Goal: Task Accomplishment & Management: Use online tool/utility

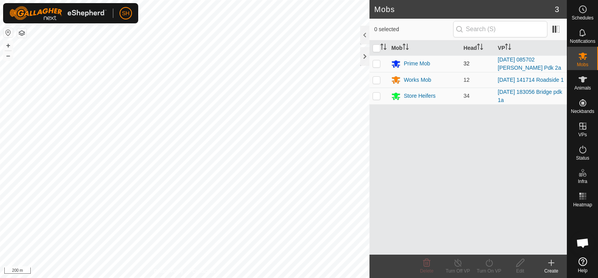
click at [374, 62] on p-checkbox at bounding box center [376, 63] width 8 height 6
checkbox input "true"
click at [486, 260] on icon at bounding box center [489, 262] width 10 height 9
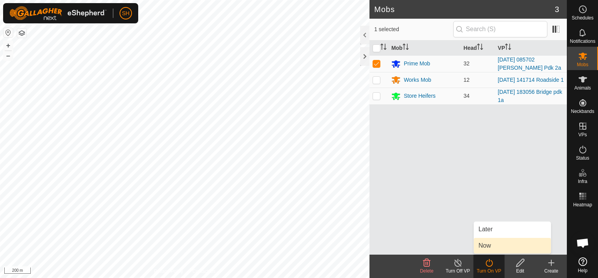
click at [499, 245] on link "Now" at bounding box center [512, 246] width 77 height 16
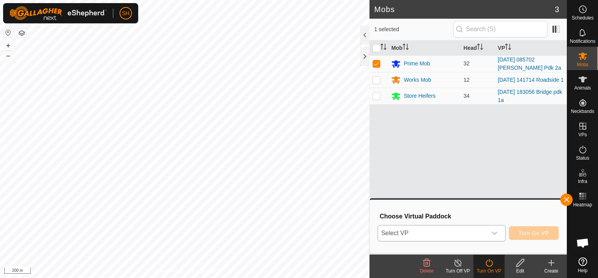
click at [492, 233] on div "dropdown trigger" at bounding box center [494, 233] width 16 height 16
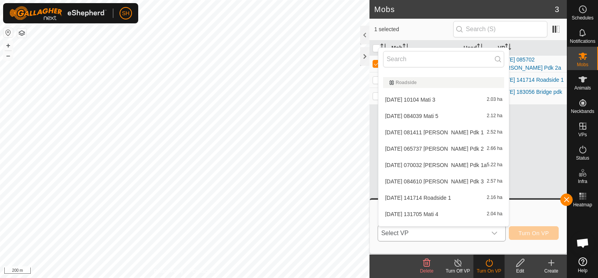
scroll to position [579, 0]
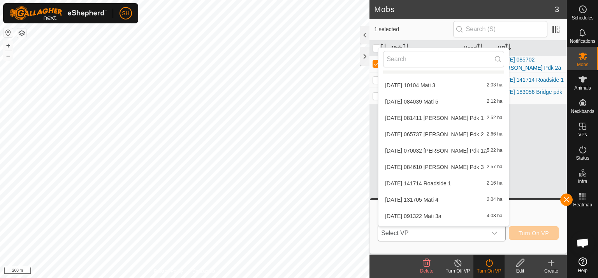
click at [423, 165] on li "[DATE] 084610 [PERSON_NAME] Pdk 3 2.57 ha" at bounding box center [443, 167] width 130 height 16
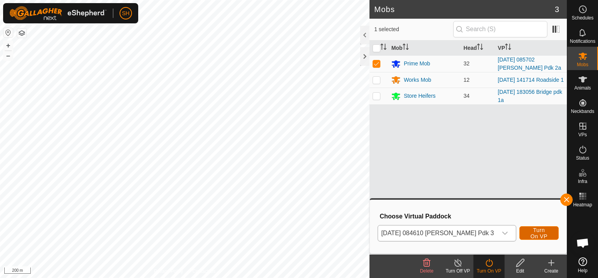
click at [543, 234] on span "Turn On VP" at bounding box center [539, 233] width 20 height 12
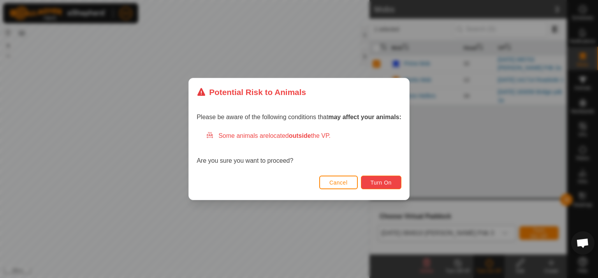
click at [388, 182] on span "Turn On" at bounding box center [380, 182] width 21 height 6
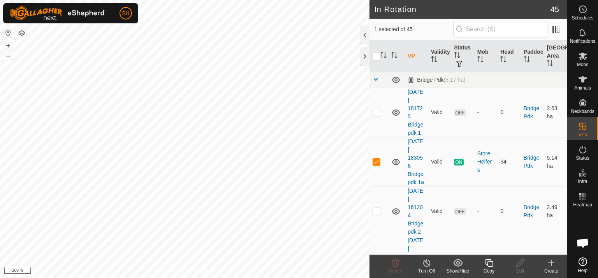
checkbox input "false"
checkbox input "true"
checkbox input "false"
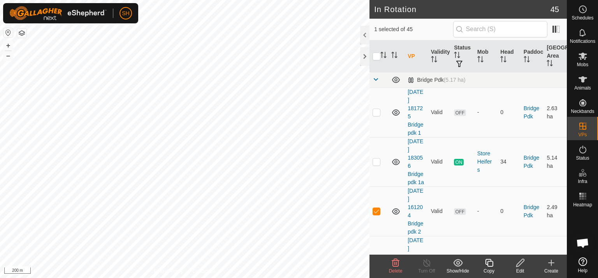
checkbox input "true"
click at [378, 165] on p-checkbox at bounding box center [376, 161] width 8 height 6
checkbox input "false"
checkbox input "true"
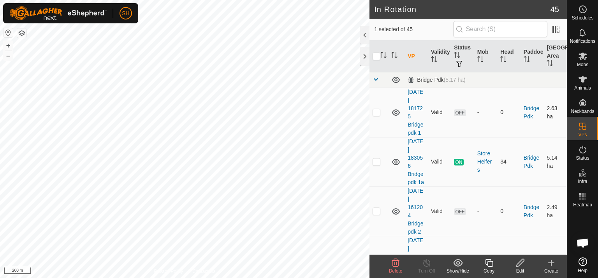
checkbox input "false"
click at [374, 112] on p-checkbox at bounding box center [376, 112] width 8 height 6
checkbox input "false"
click at [584, 60] on icon at bounding box center [582, 55] width 9 height 9
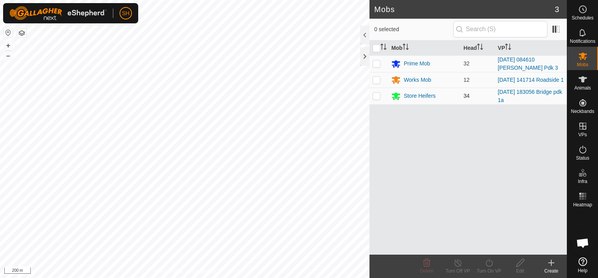
click at [376, 94] on p-checkbox at bounding box center [376, 96] width 8 height 6
checkbox input "true"
click at [456, 261] on line at bounding box center [457, 263] width 6 height 6
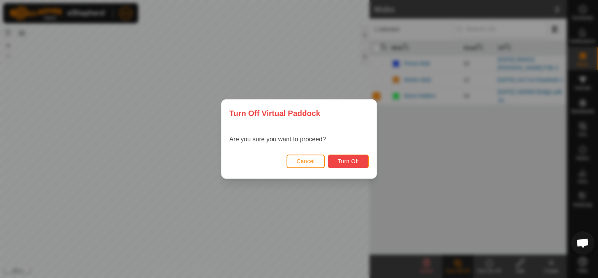
click at [352, 161] on span "Turn Off" at bounding box center [347, 161] width 21 height 6
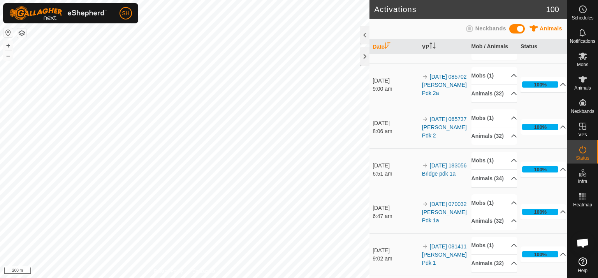
scroll to position [79, 0]
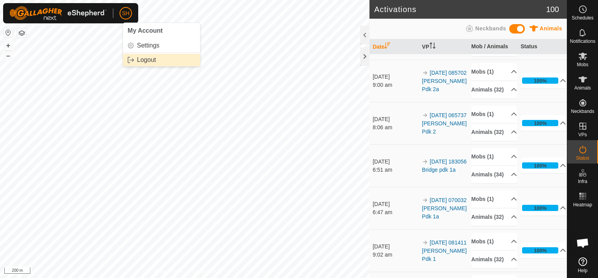
click at [138, 58] on link "Logout" at bounding box center [161, 60] width 77 height 12
